Goal: Book appointment/travel/reservation

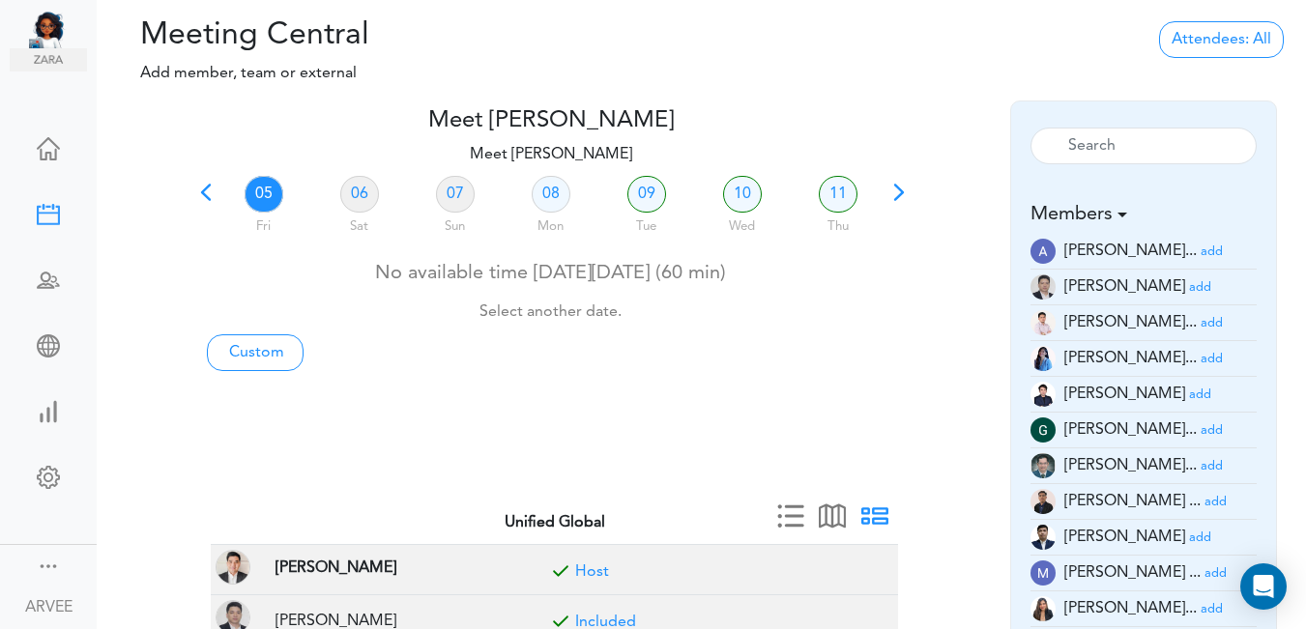
click at [203, 189] on span at bounding box center [205, 199] width 27 height 27
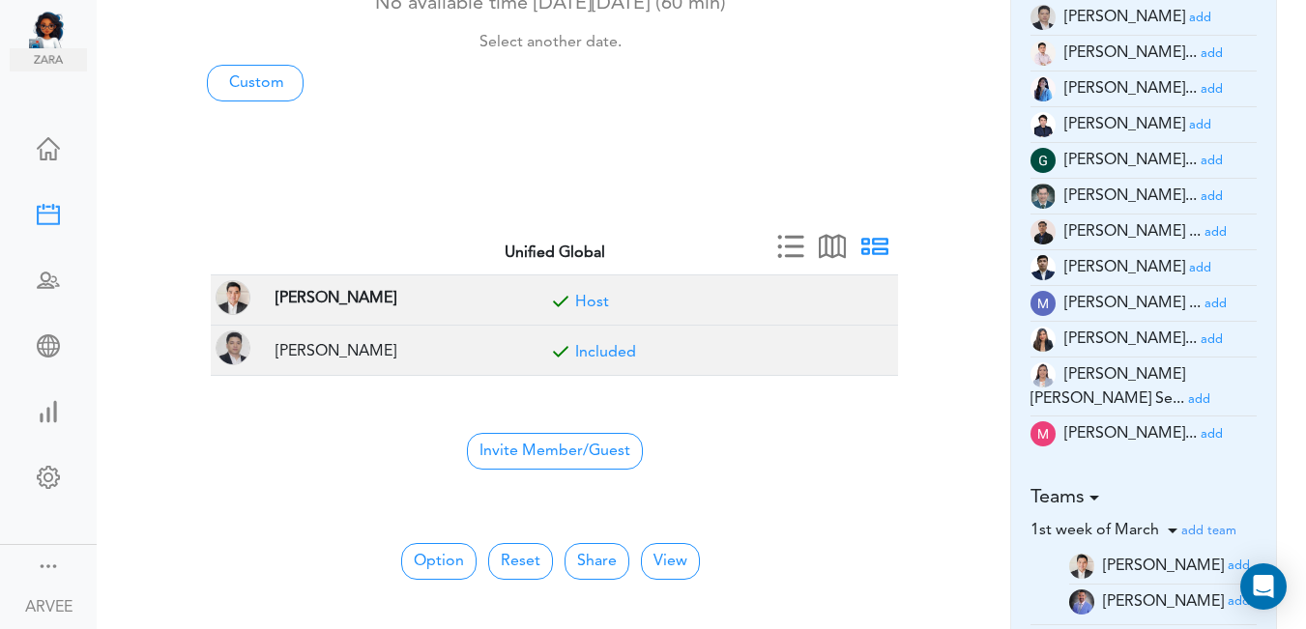
scroll to position [442, 0]
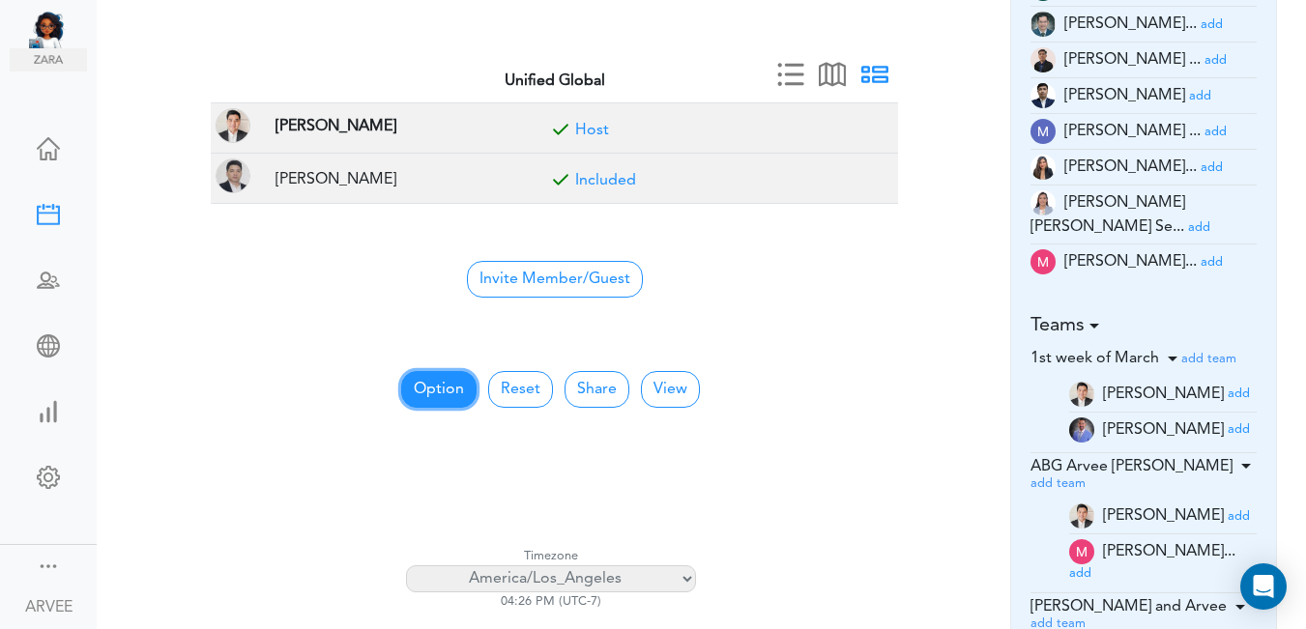
click at [429, 385] on button "Option" at bounding box center [438, 389] width 75 height 37
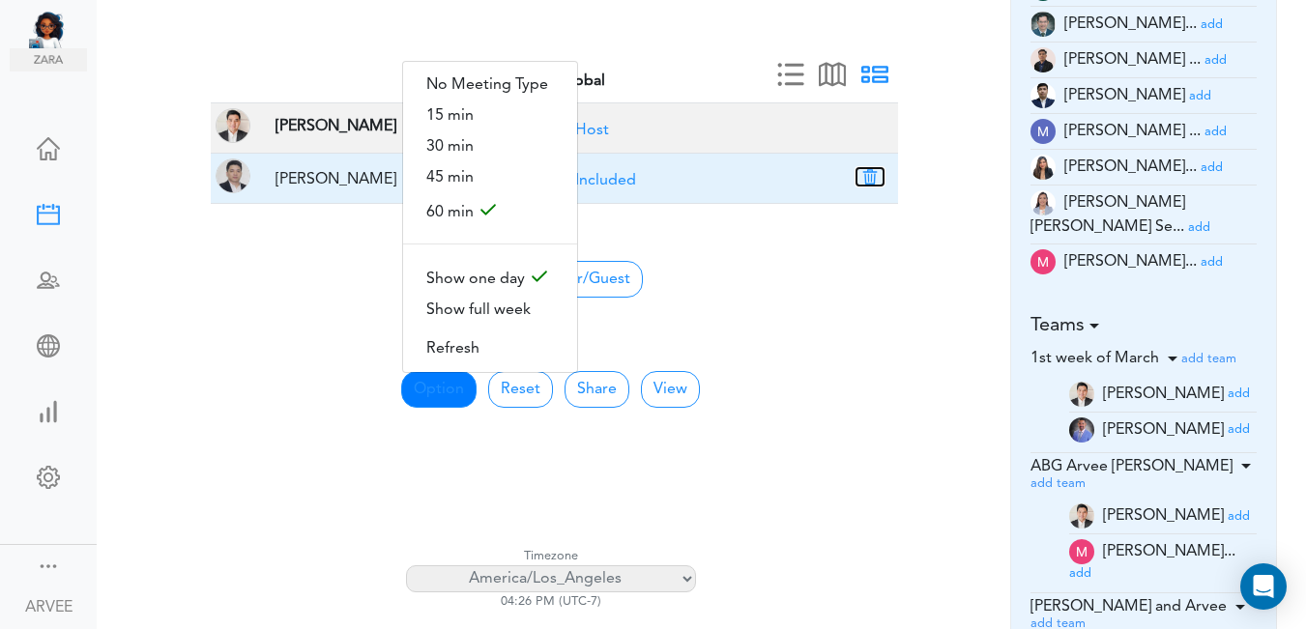
click at [875, 171] on button "button" at bounding box center [870, 176] width 27 height 17
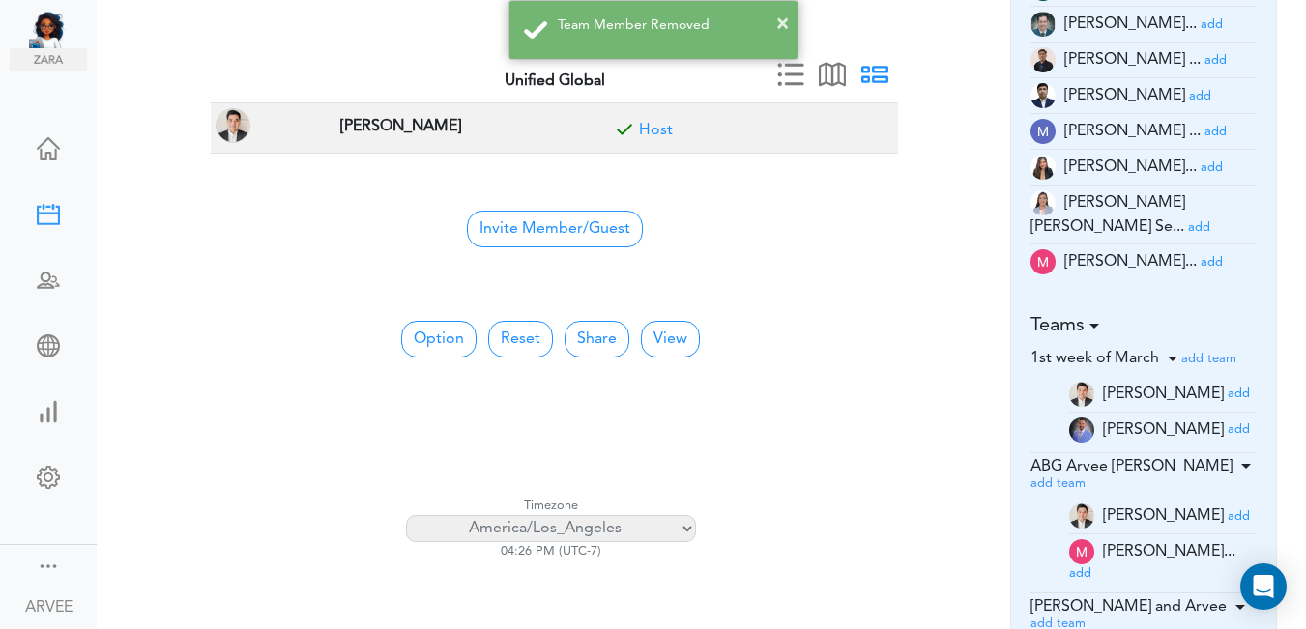
scroll to position [0, 0]
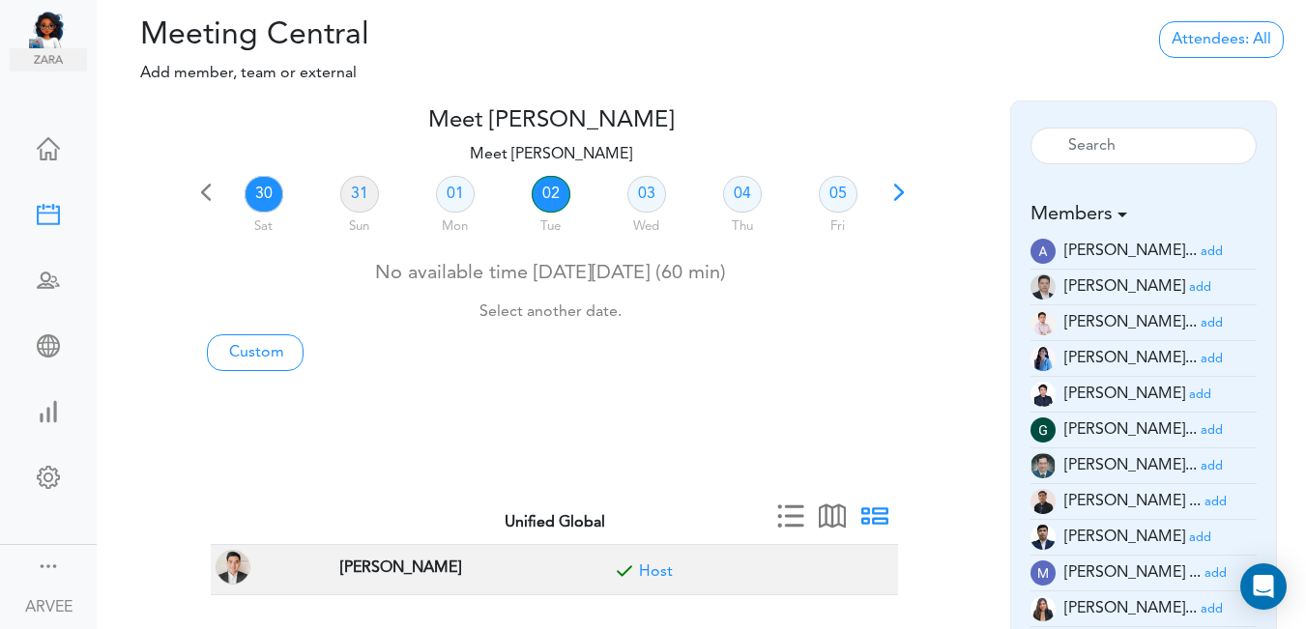
click at [544, 194] on link "02" at bounding box center [551, 194] width 39 height 37
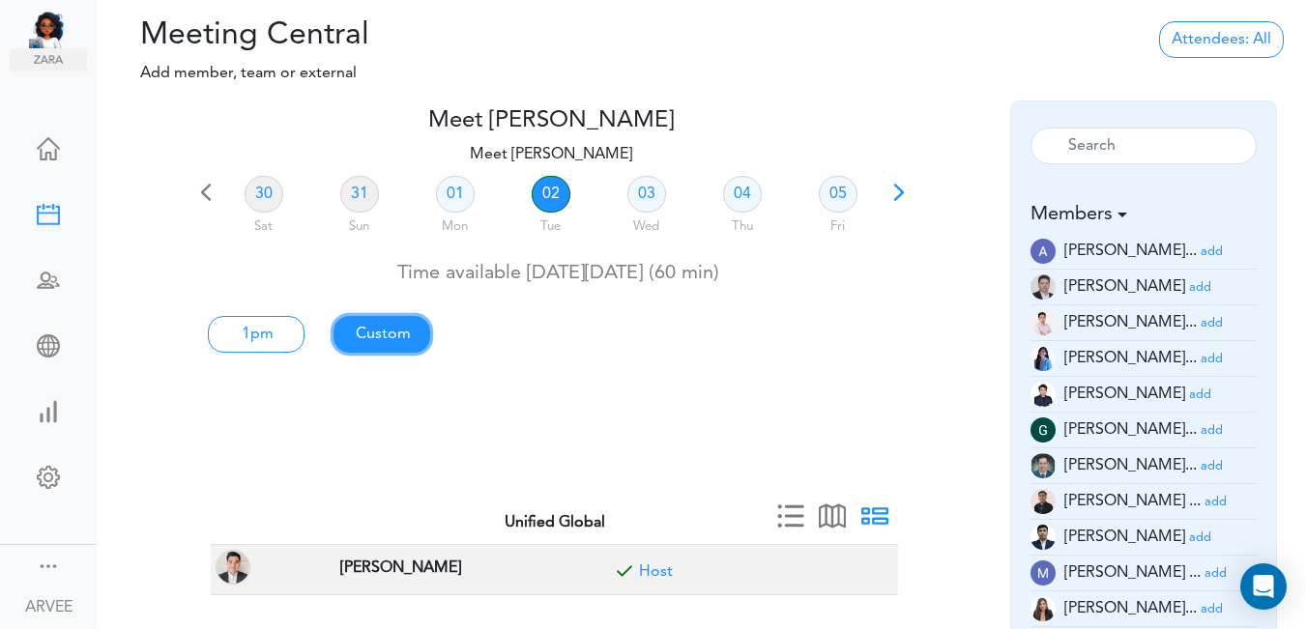
click at [305, 335] on link "Custom" at bounding box center [256, 334] width 97 height 37
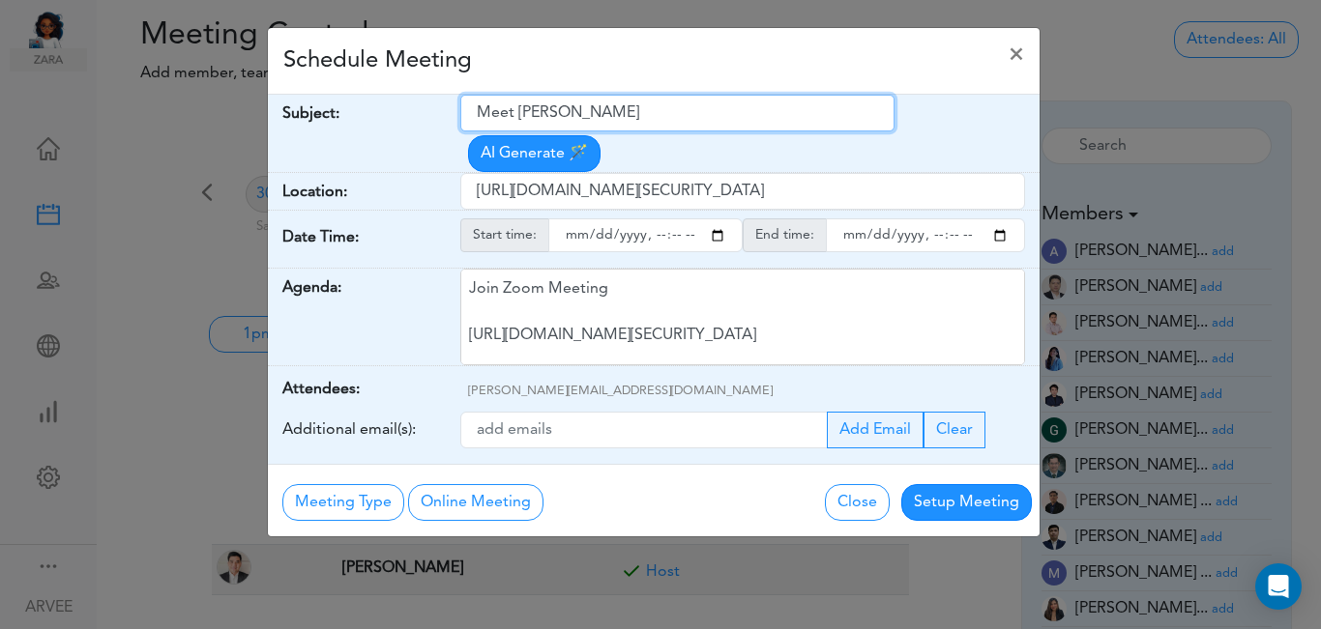
click at [475, 108] on input "Meet [PERSON_NAME]" at bounding box center [677, 113] width 434 height 37
drag, startPoint x: 476, startPoint y: 108, endPoint x: 632, endPoint y: 120, distance: 157.0
click at [632, 119] on input "Meet [PERSON_NAME]" at bounding box center [677, 113] width 434 height 37
type input "Call with Tin"
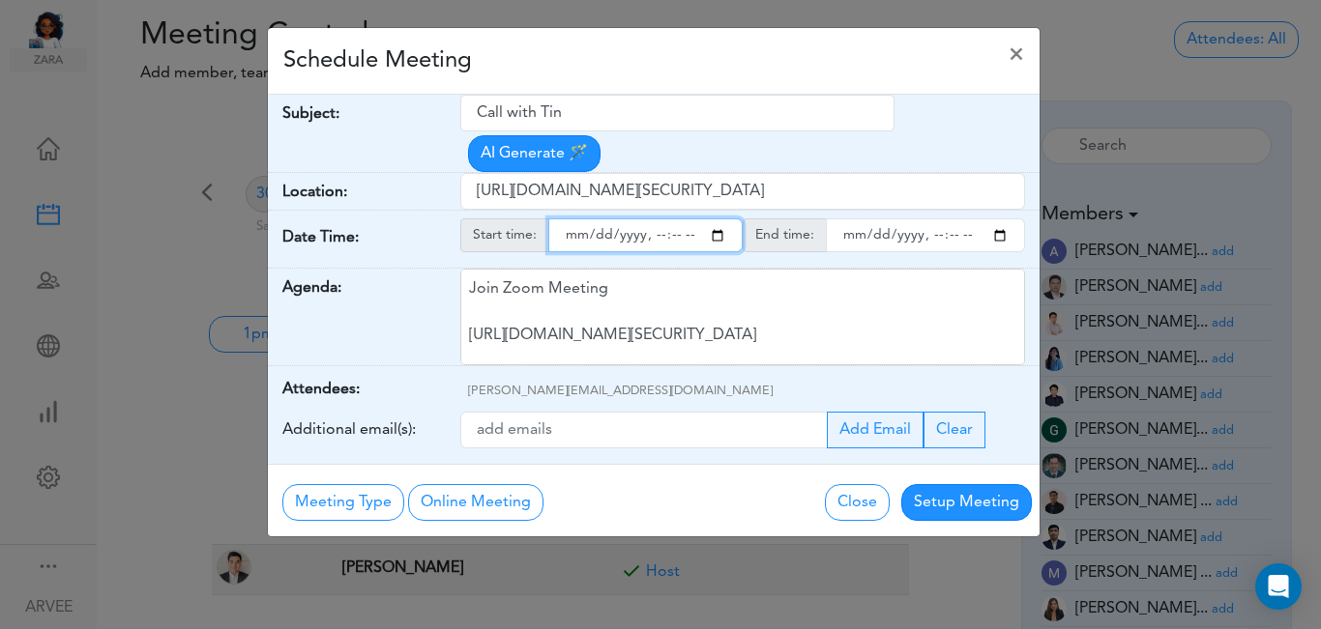
click at [716, 218] on input "starttime" at bounding box center [645, 235] width 194 height 34
click at [651, 218] on input "starttime" at bounding box center [645, 235] width 194 height 34
type input "[DATE]T20:00"
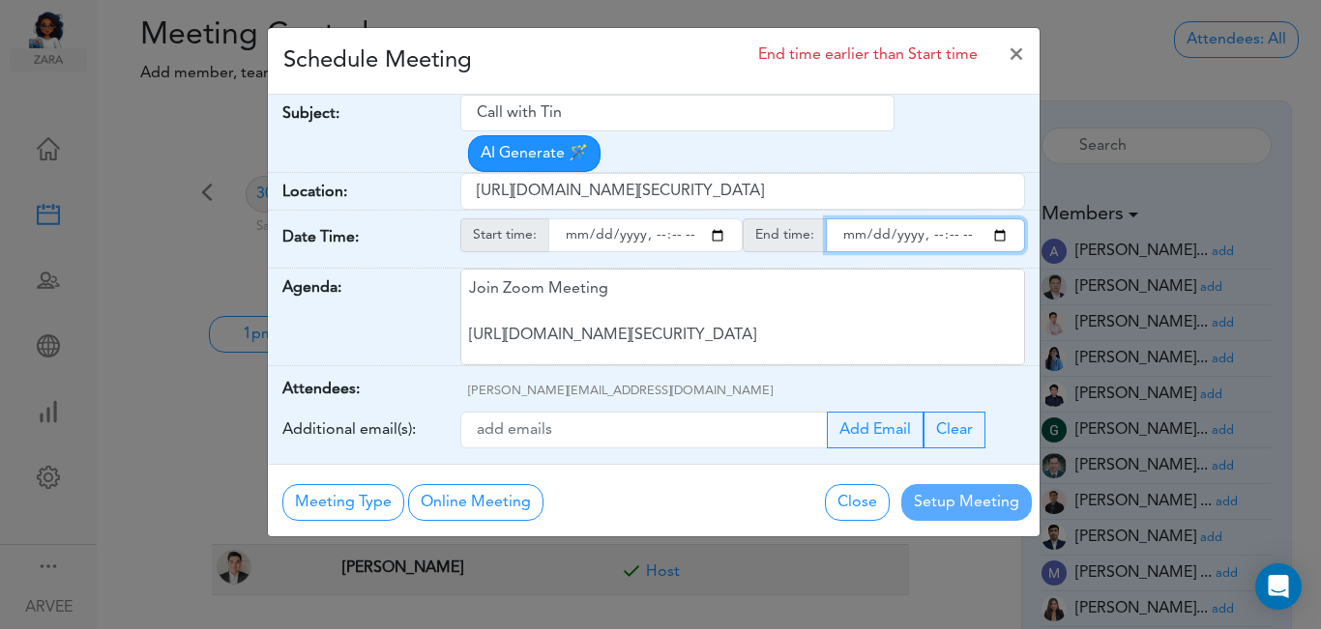
click at [997, 218] on input "endtime" at bounding box center [925, 235] width 199 height 34
click at [934, 218] on input "endtime" at bounding box center [925, 235] width 199 height 34
type input "[DATE]T21:00"
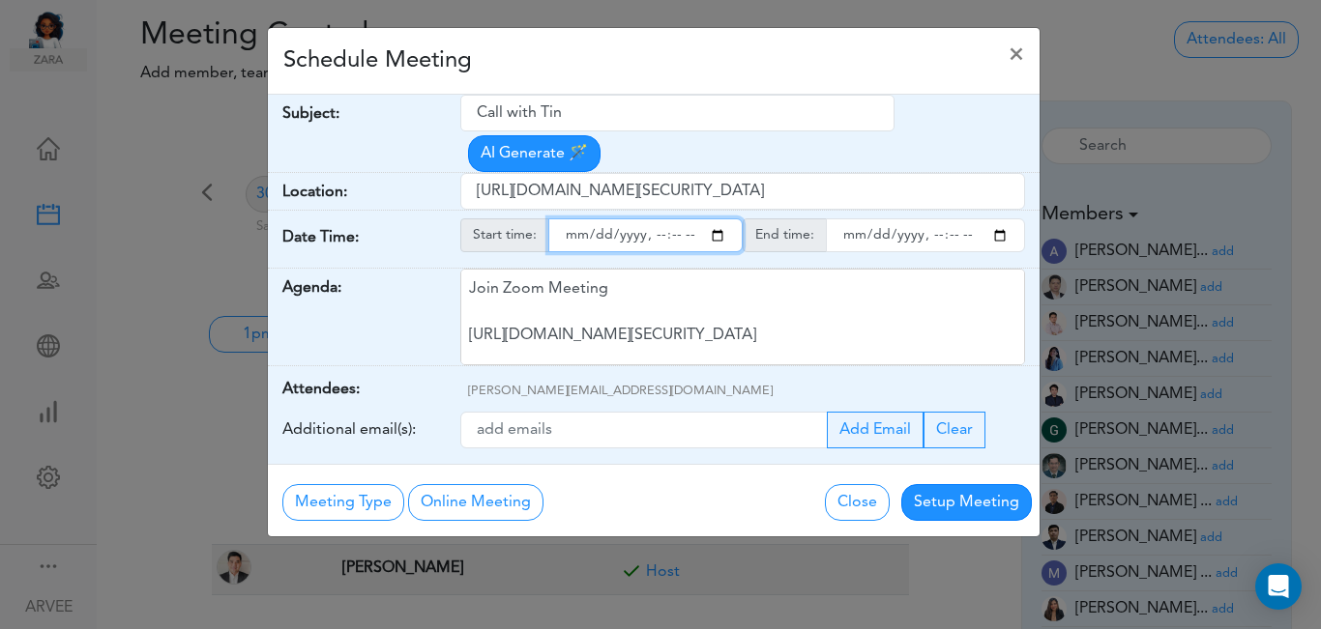
click at [675, 218] on input "starttime" at bounding box center [645, 235] width 194 height 34
click at [671, 218] on input "starttime" at bounding box center [645, 235] width 194 height 34
type input "[DATE]T20:30"
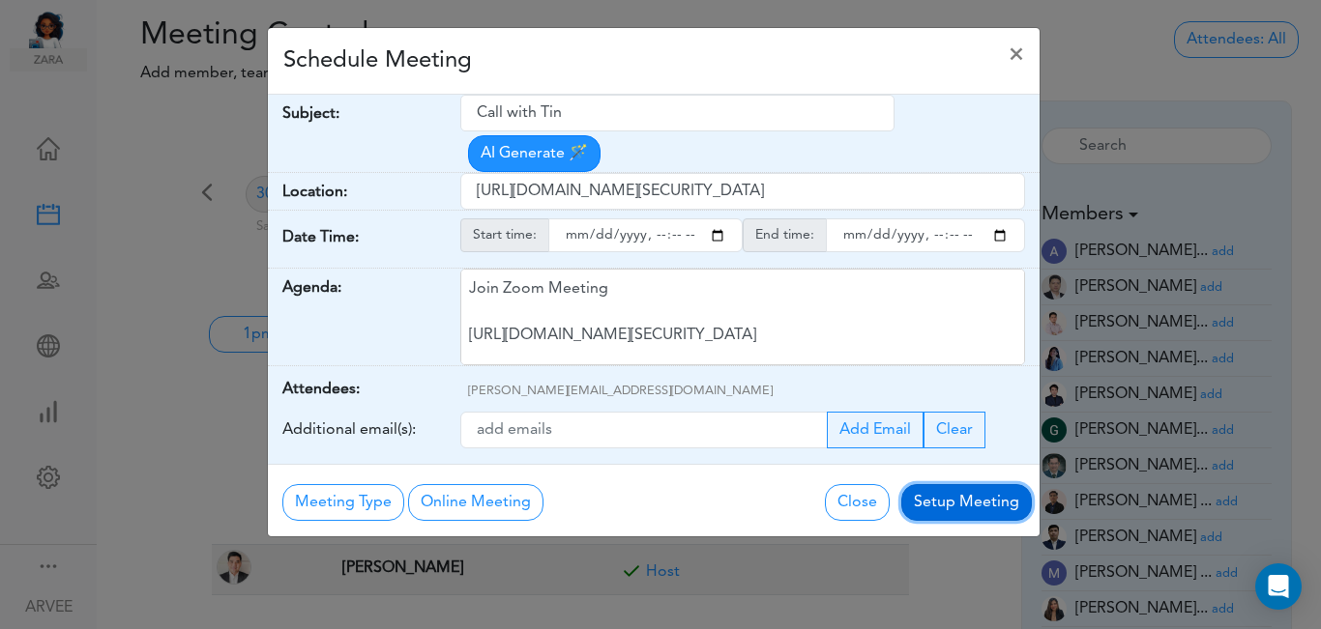
click at [935, 484] on button "Setup Meeting" at bounding box center [966, 502] width 131 height 37
